Goal: Book appointment/travel/reservation

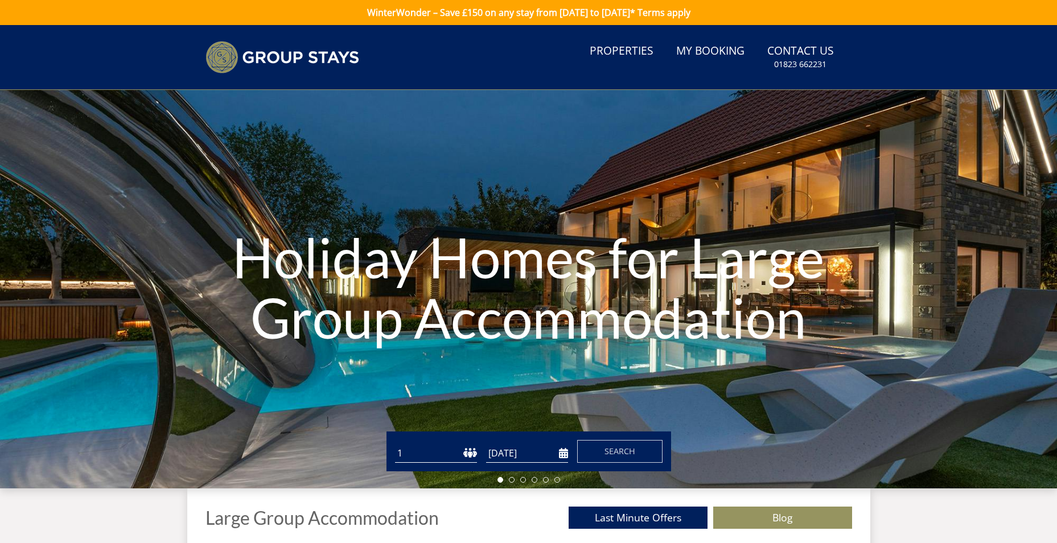
click at [439, 452] on select "1 2 3 4 5 6 7 8 9 10 11 12 13 14 15 16 17 18 19 20 21 22 23 24 25 26 27 28 29 3…" at bounding box center [436, 453] width 82 height 19
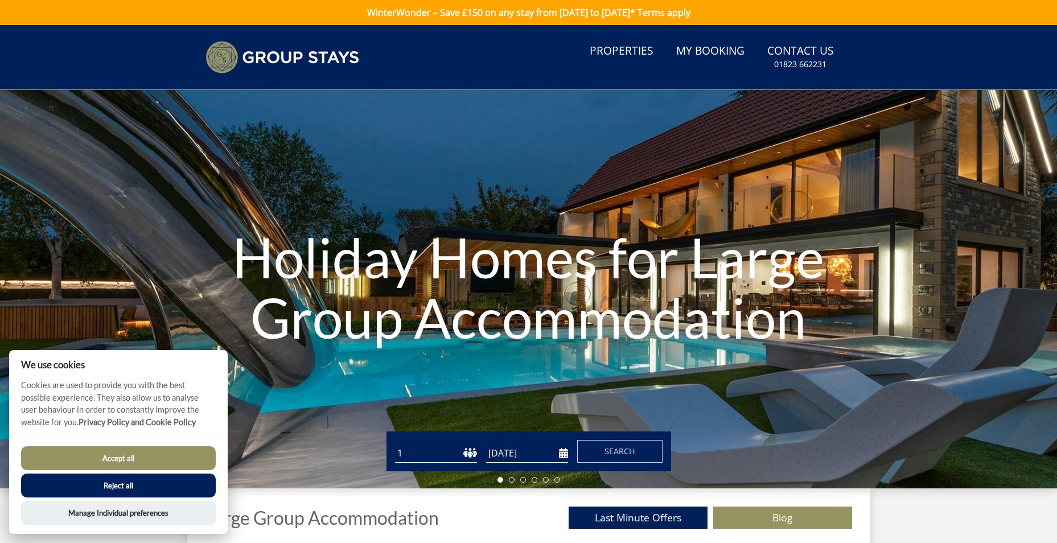
click at [445, 449] on select "1 2 3 4 5 6 7 8 9 10 11 12 13 14 15 16 17 18 19 20 21 22 23 24 25 26 27 28 29 3…" at bounding box center [436, 453] width 82 height 19
select select "11"
click at [395, 444] on select "1 2 3 4 5 6 7 8 9 10 11 12 13 14 15 16 17 18 19 20 21 22 23 24 25 26 27 28 29 3…" at bounding box center [436, 453] width 82 height 19
click at [518, 452] on input "[DATE]" at bounding box center [527, 453] width 82 height 19
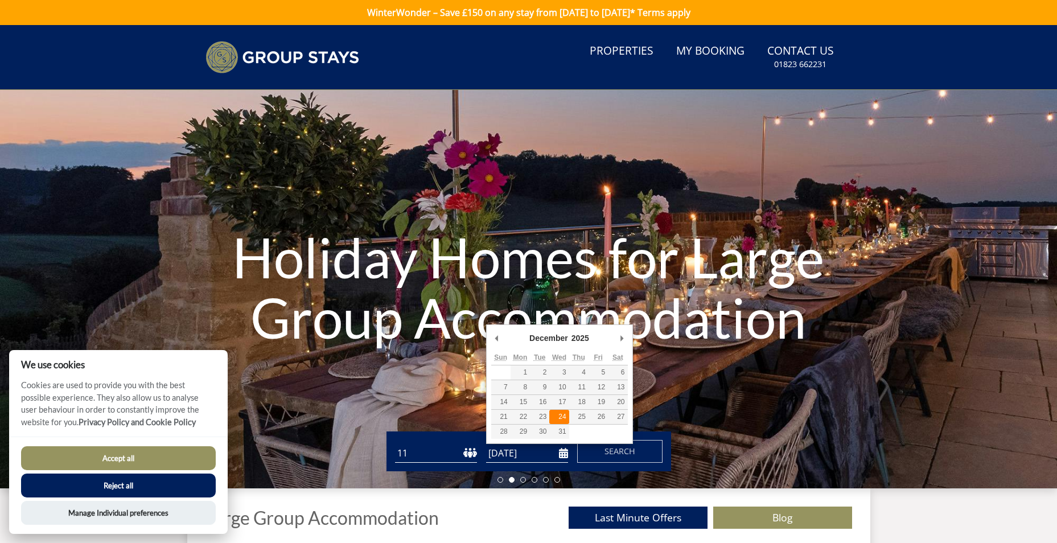
type input "[DATE]"
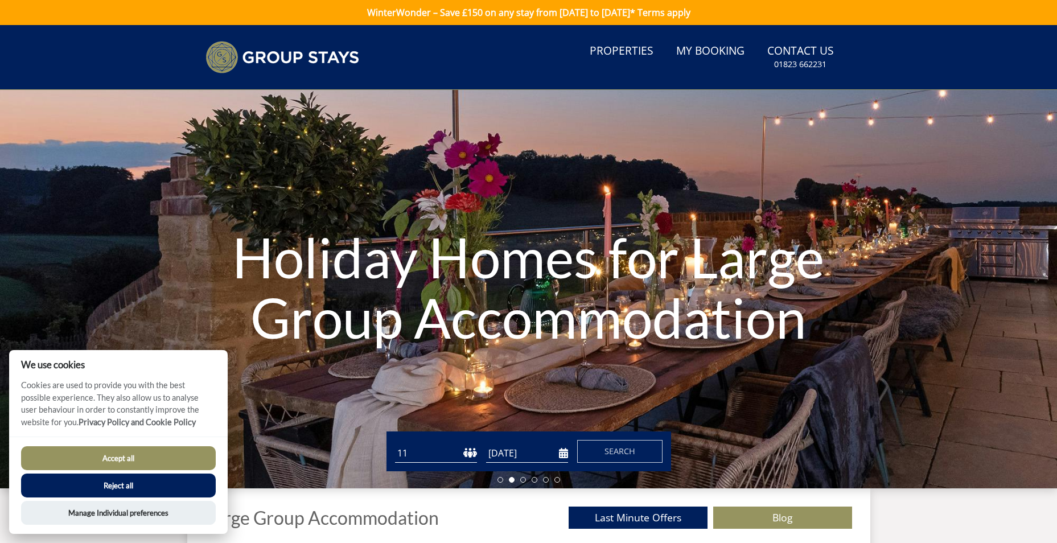
click at [572, 454] on form "Guests 1 2 3 4 5 6 7 8 9 10 11 12 13 14 15 16 17 18 19 20 21 22 23 24 25 26 27 …" at bounding box center [529, 451] width 268 height 23
click at [602, 450] on button "Search" at bounding box center [619, 451] width 85 height 23
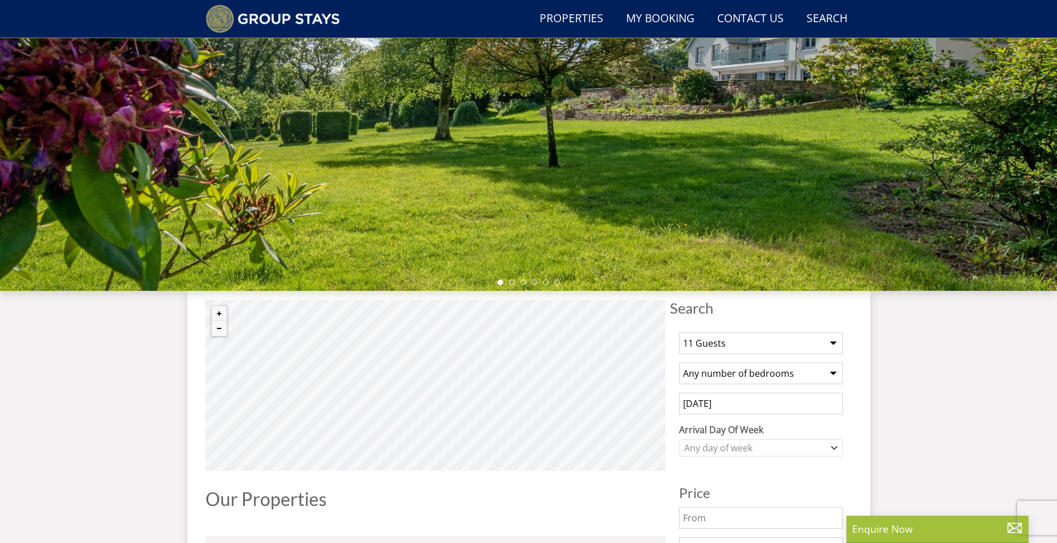
scroll to position [342, 0]
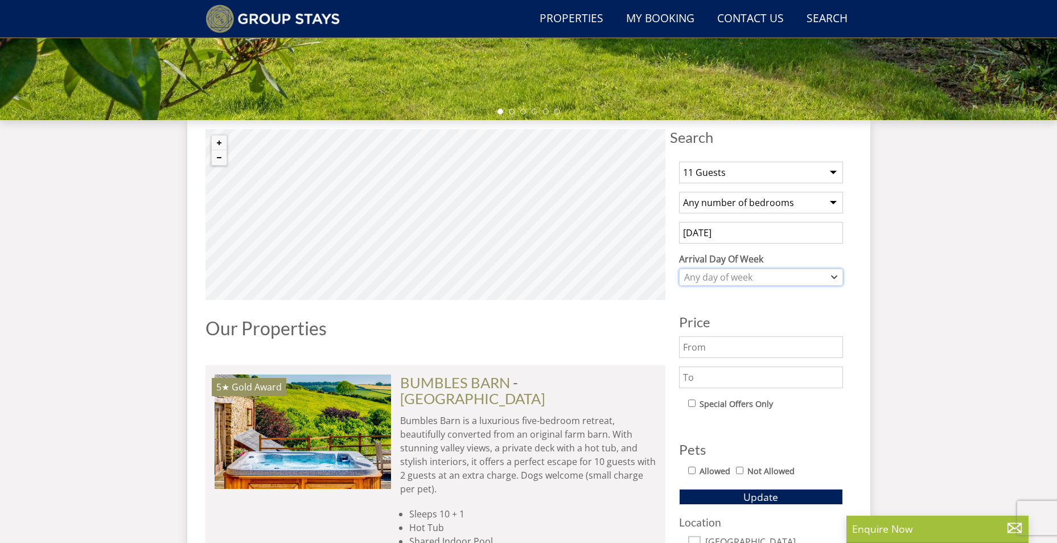
click at [809, 274] on div "Any day of week" at bounding box center [755, 277] width 147 height 13
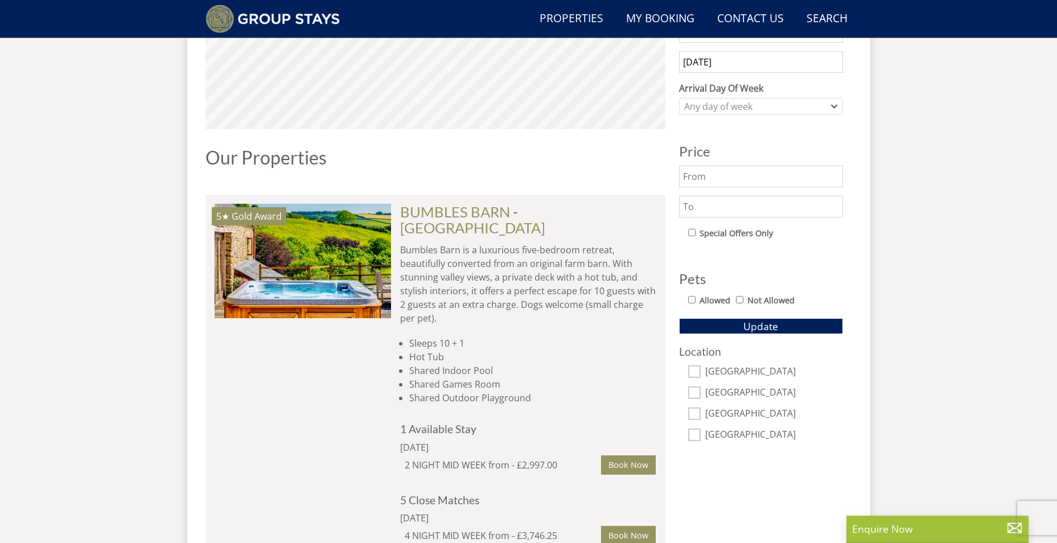
scroll to position [228, 0]
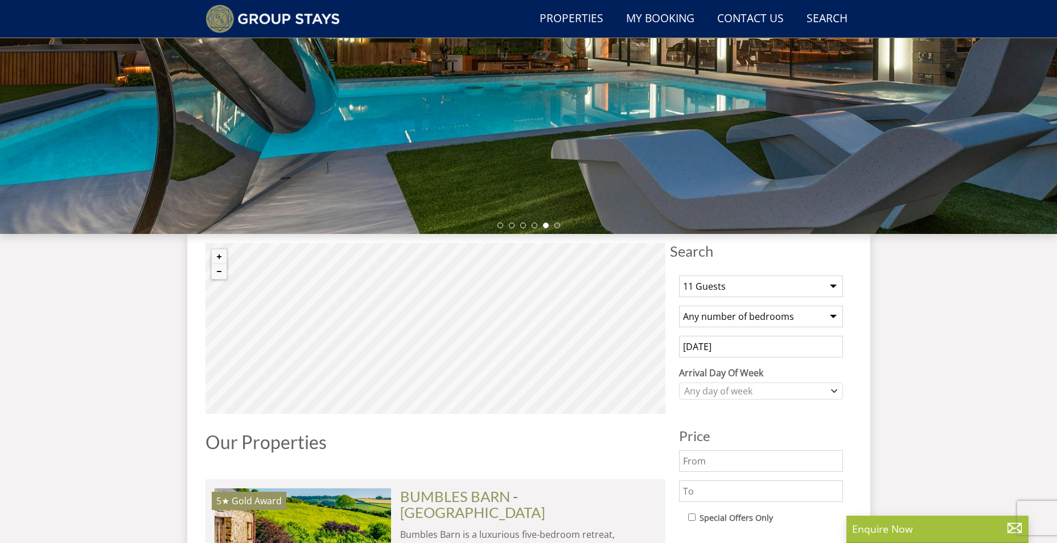
drag, startPoint x: 842, startPoint y: 290, endPoint x: 835, endPoint y: 290, distance: 6.9
click at [842, 290] on select "1 Guest 2 Guests 3 Guests 4 Guests 5 Guests 6 Guests 7 Guests 8 Guests 9 Guests…" at bounding box center [761, 287] width 164 height 22
select select "8"
click at [679, 276] on select "1 Guest 2 Guests 3 Guests 4 Guests 5 Guests 6 Guests 7 Guests 8 Guests 9 Guests…" at bounding box center [761, 287] width 164 height 22
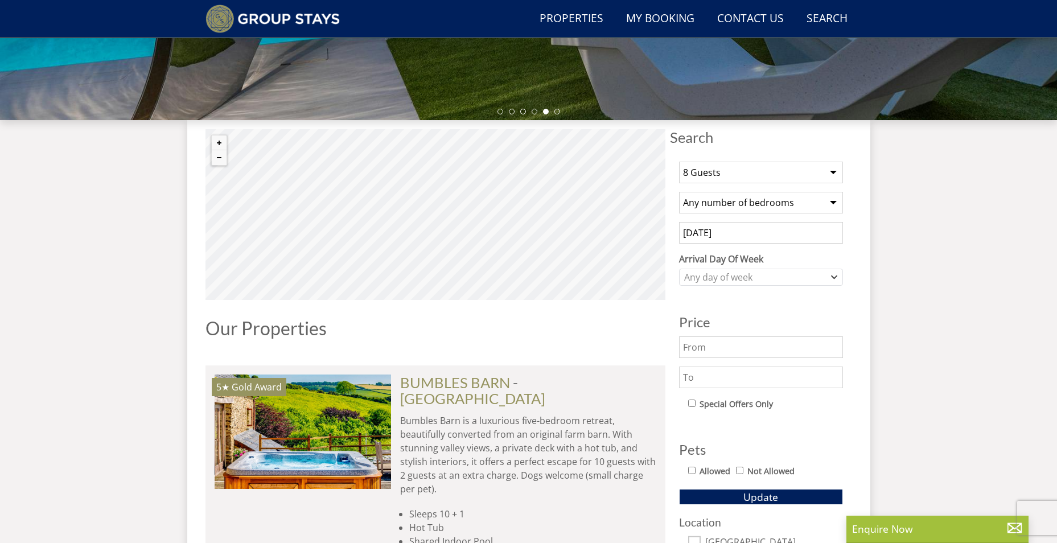
scroll to position [456, 0]
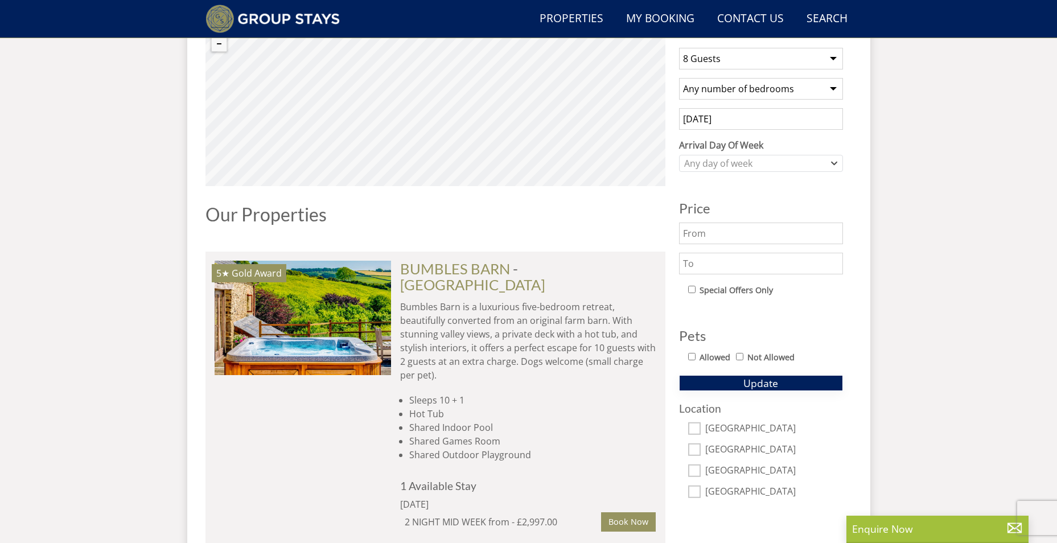
click at [739, 386] on button "Update" at bounding box center [761, 383] width 164 height 16
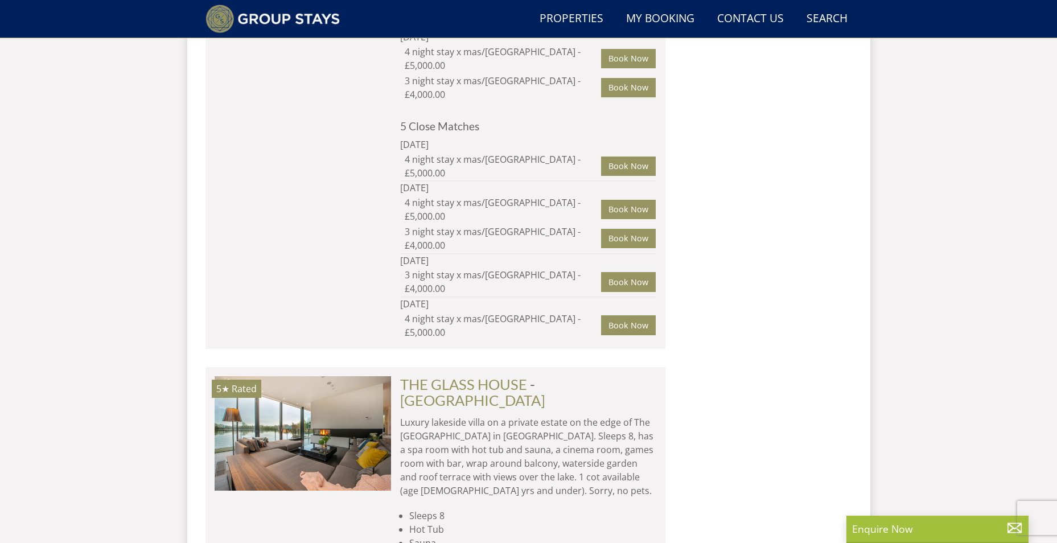
scroll to position [2563, 0]
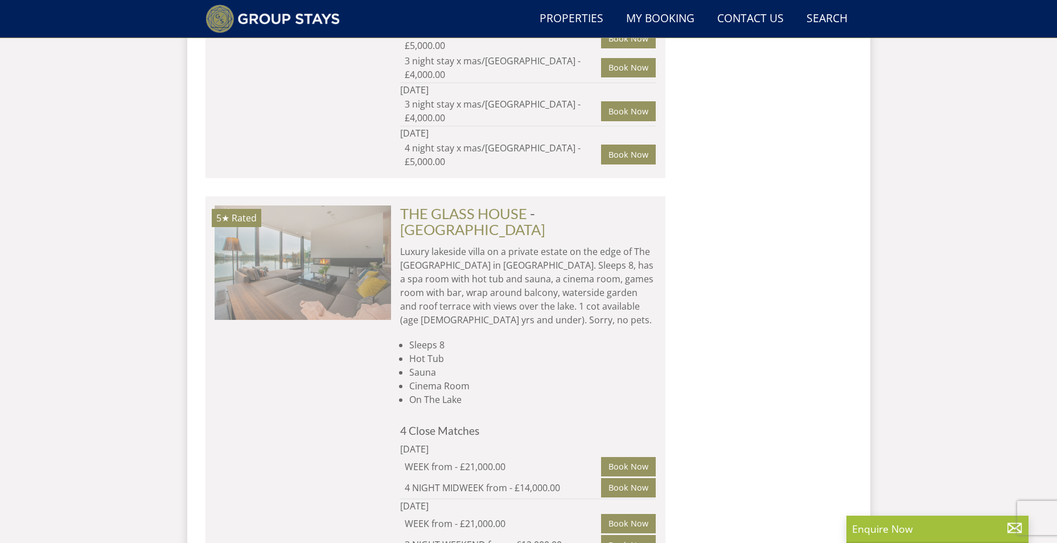
click at [384, 206] on img at bounding box center [303, 263] width 177 height 114
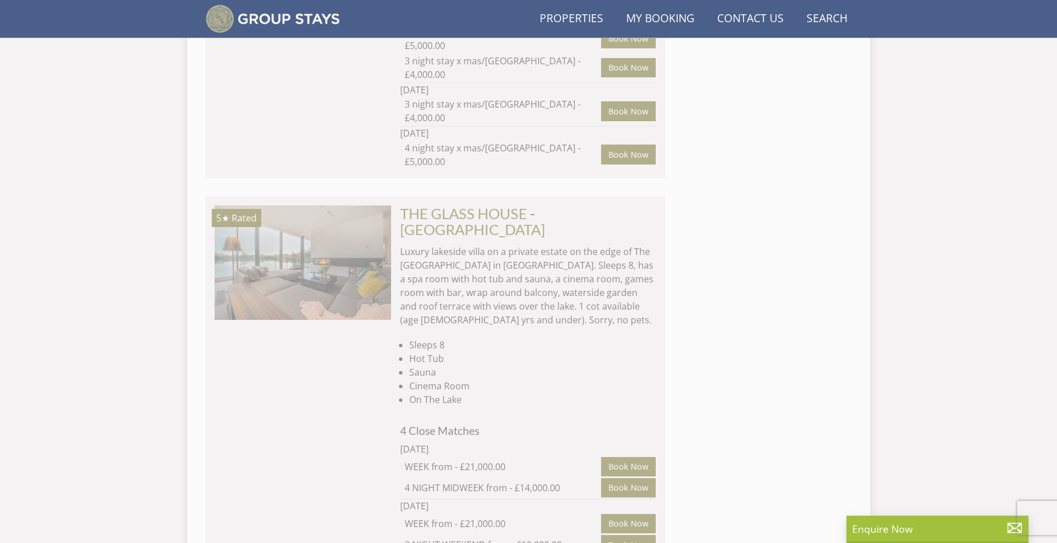
scroll to position [0, 177]
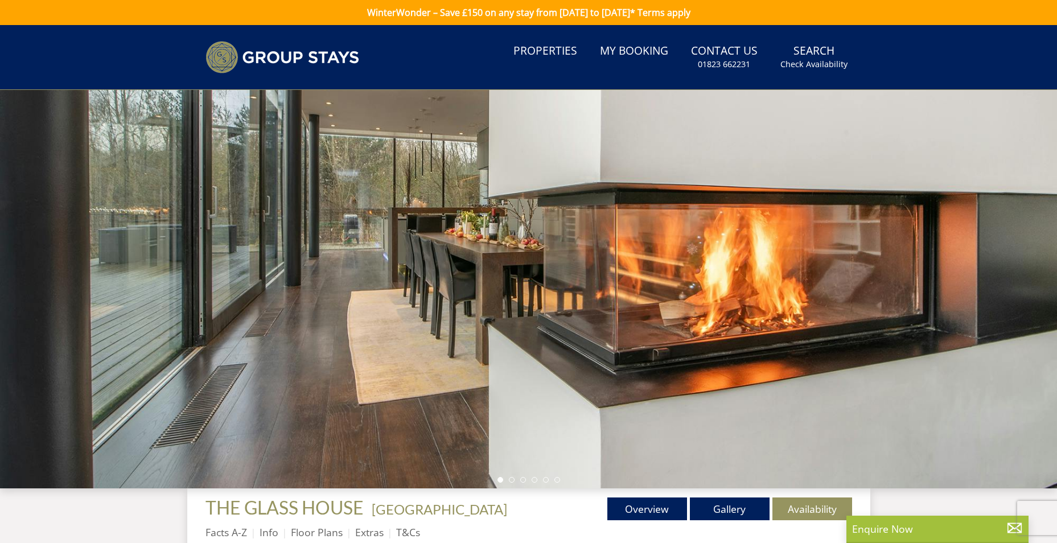
click at [386, 191] on div at bounding box center [528, 289] width 1057 height 399
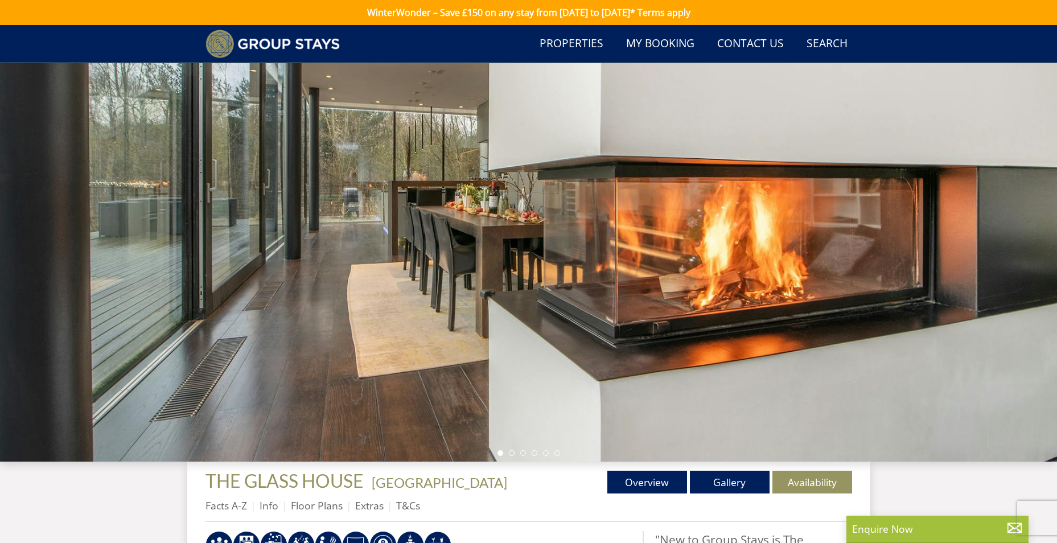
scroll to position [162, 0]
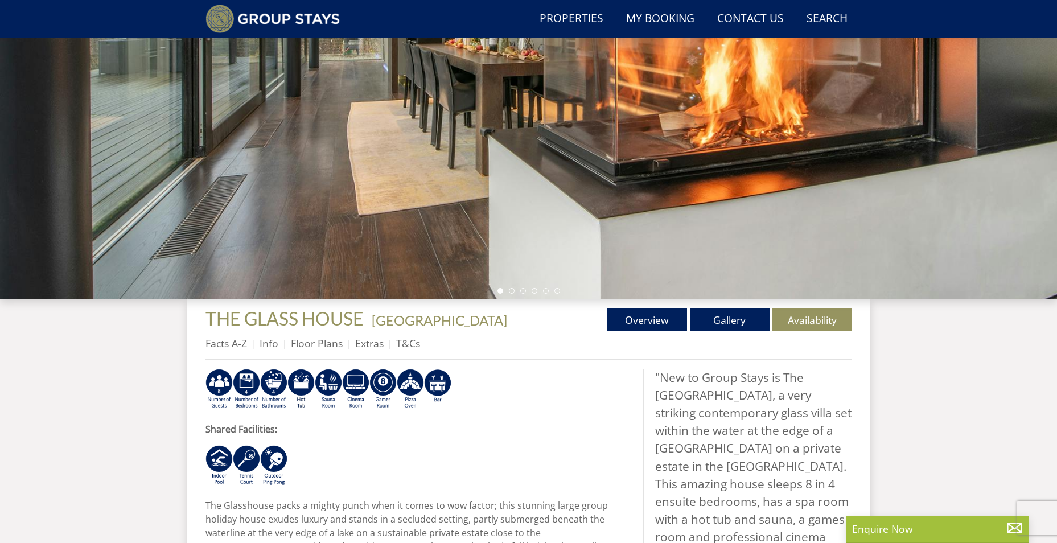
scroll to position [2563, 0]
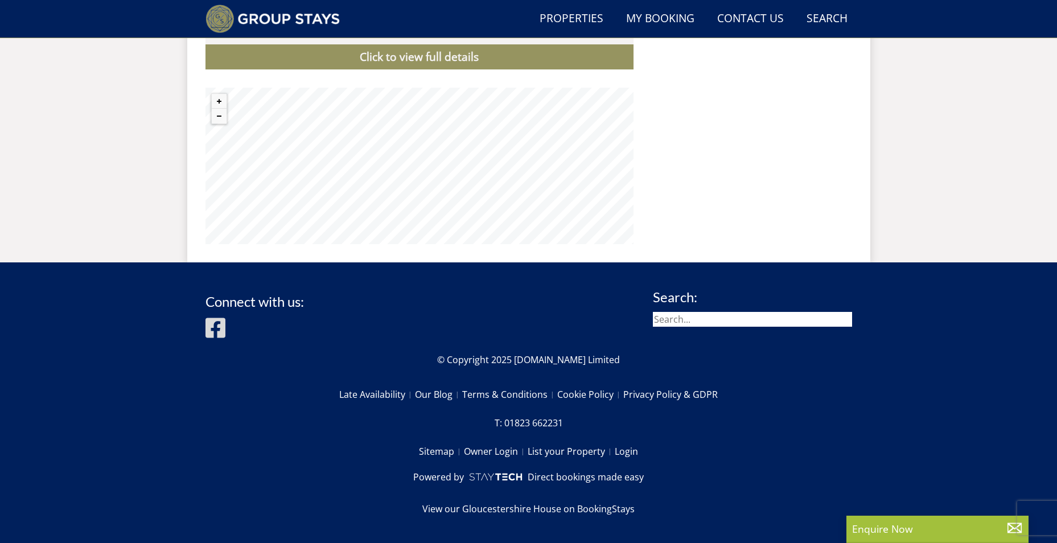
select select "11"
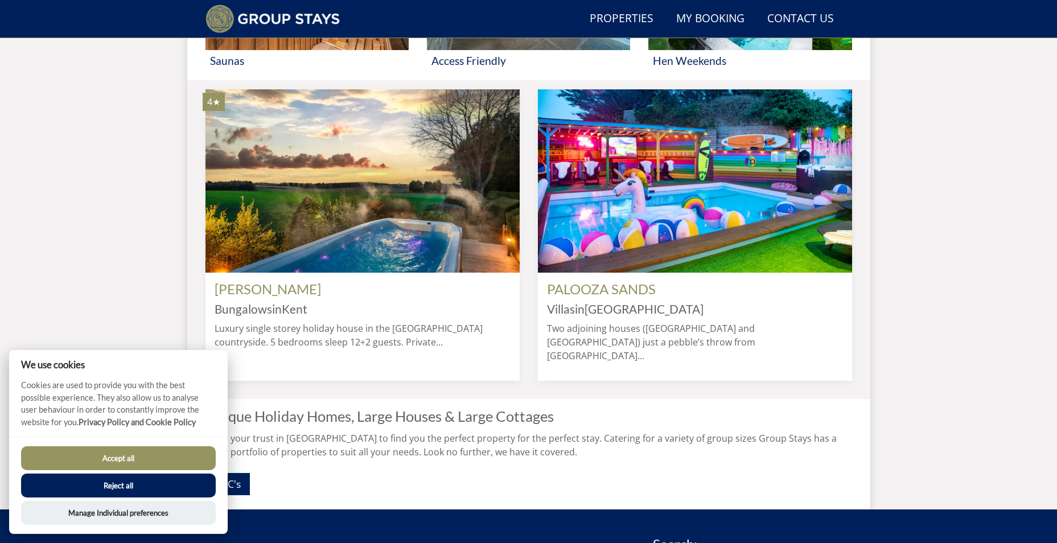
scroll to position [941, 0]
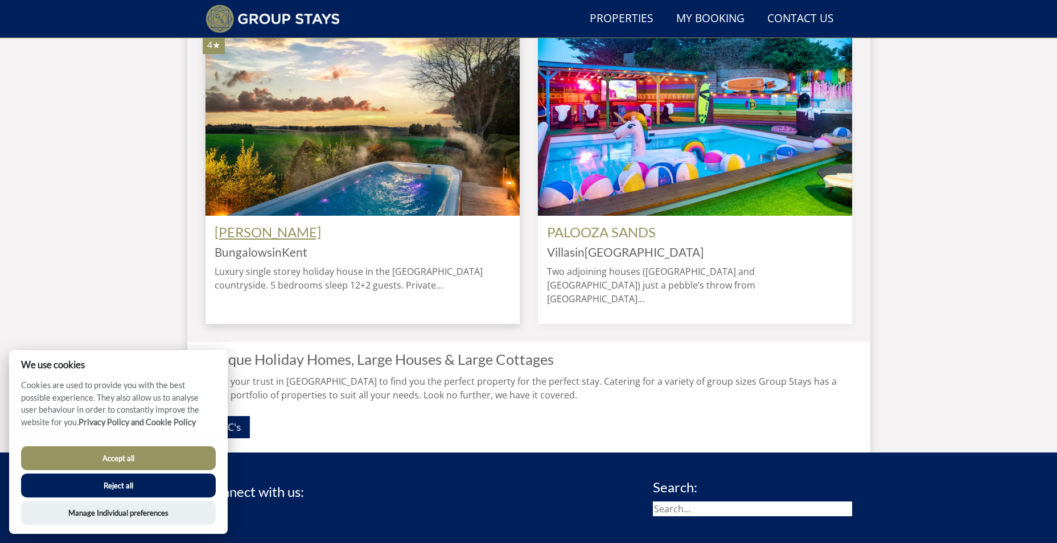
click at [238, 240] on link "[PERSON_NAME]" at bounding box center [268, 232] width 106 height 17
